Goal: Information Seeking & Learning: Find specific page/section

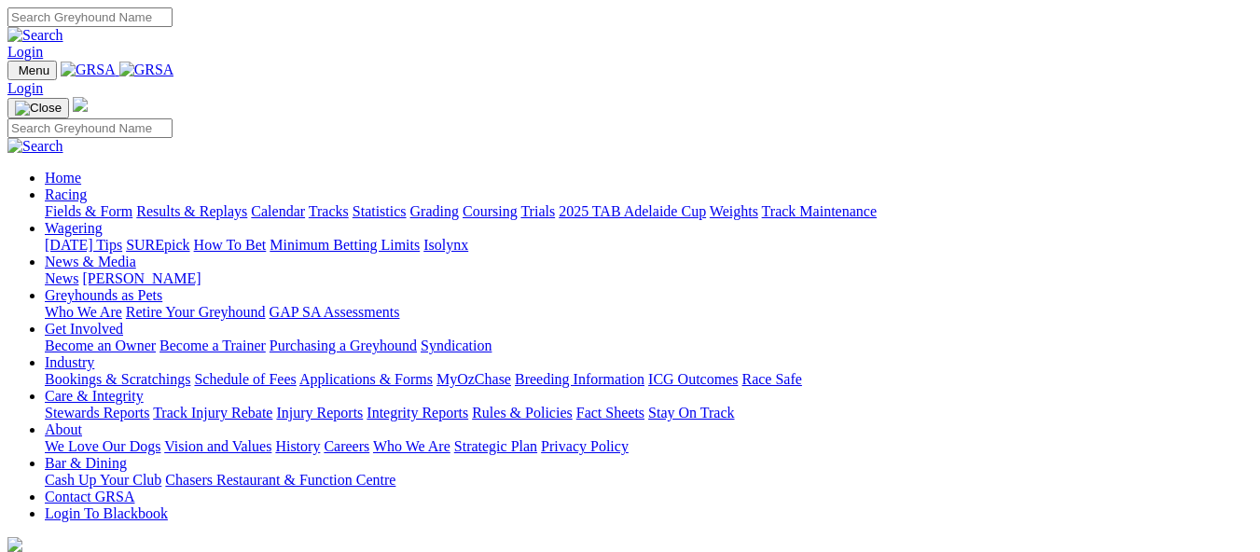
scroll to position [746, 0]
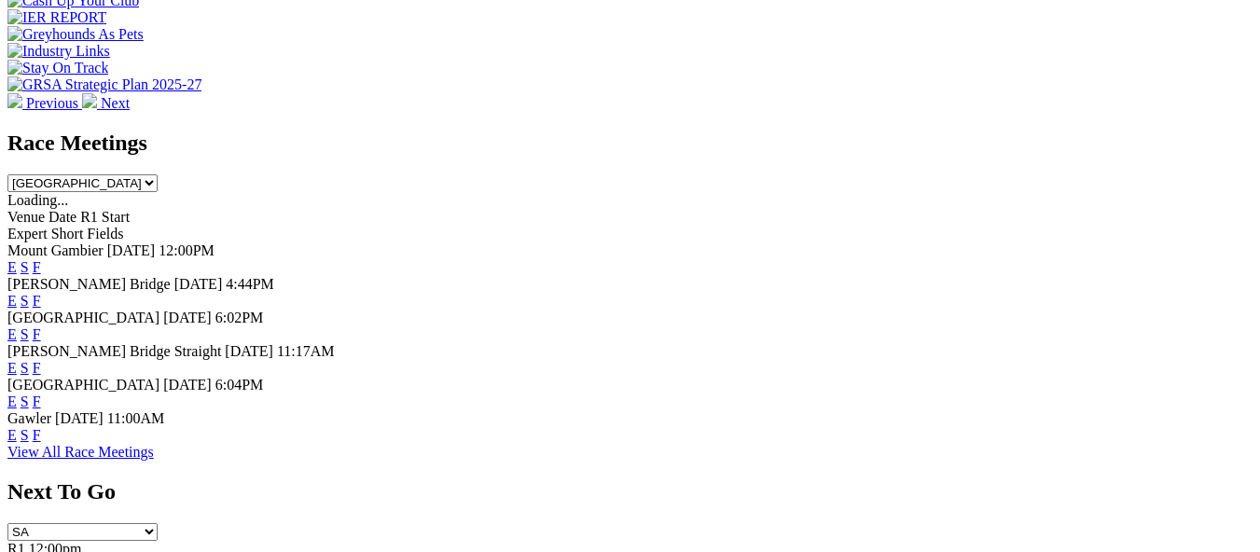
click at [41, 394] on link "F" at bounding box center [37, 402] width 8 height 16
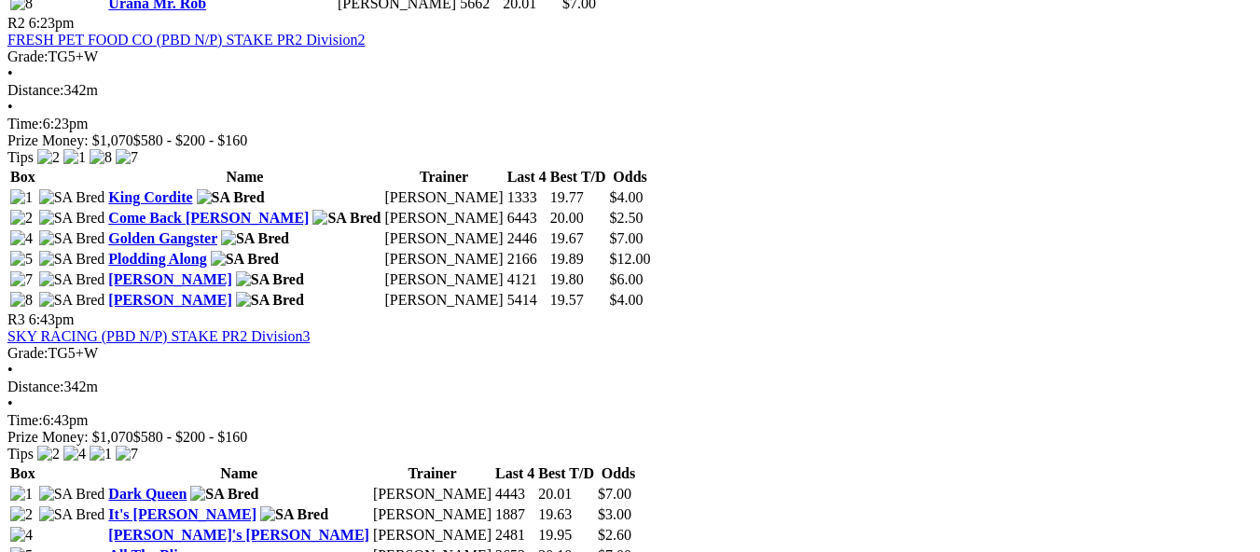
scroll to position [1119, 0]
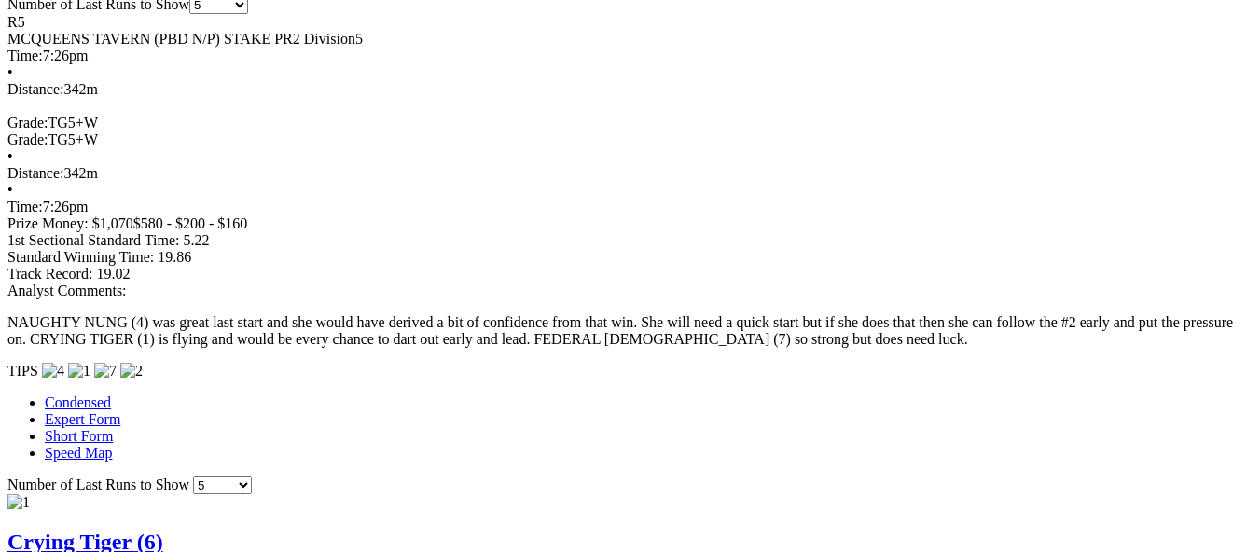
scroll to position [1493, 0]
